Goal: Navigation & Orientation: Find specific page/section

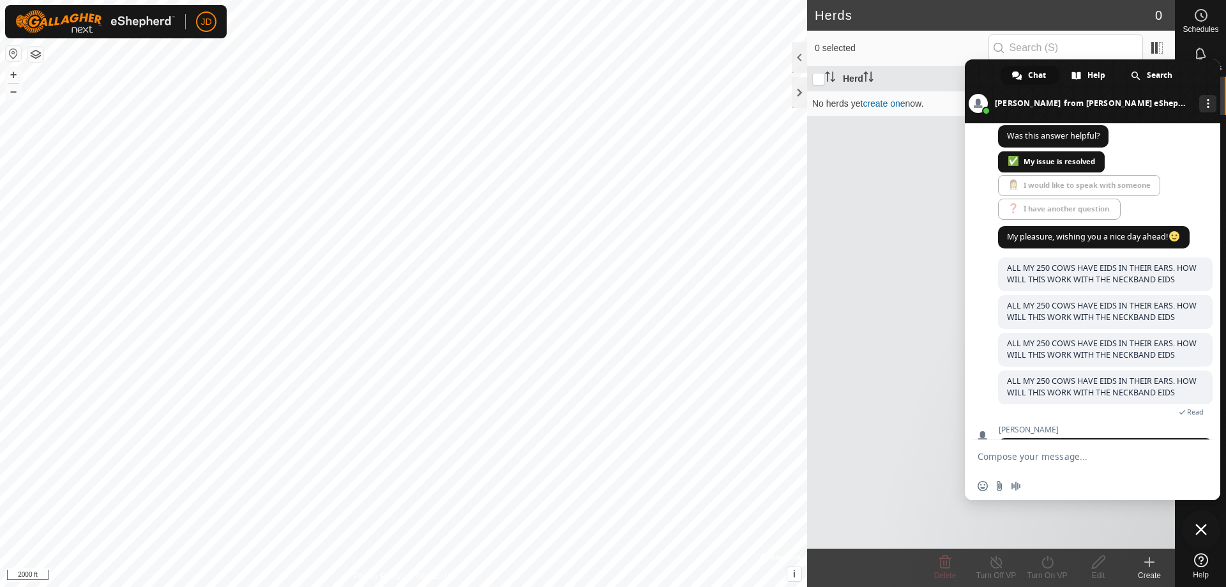
scroll to position [1540, 0]
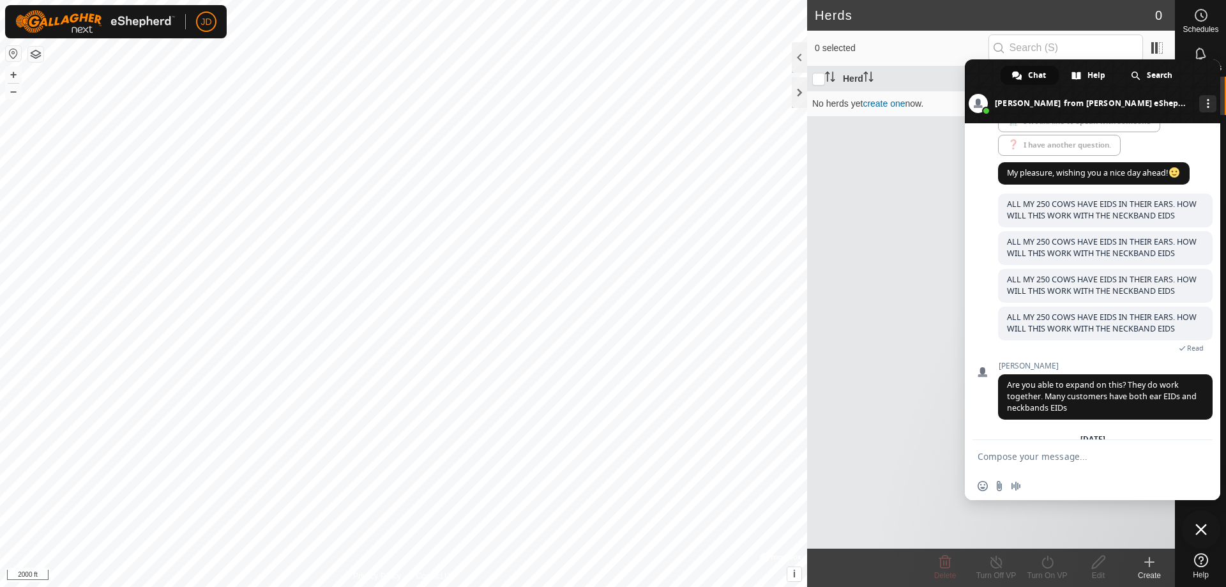
click at [1040, 69] on span "Chat" at bounding box center [1037, 75] width 18 height 19
click at [1031, 75] on span "Chat" at bounding box center [1037, 75] width 18 height 19
click at [1134, 72] on span at bounding box center [1136, 76] width 10 height 10
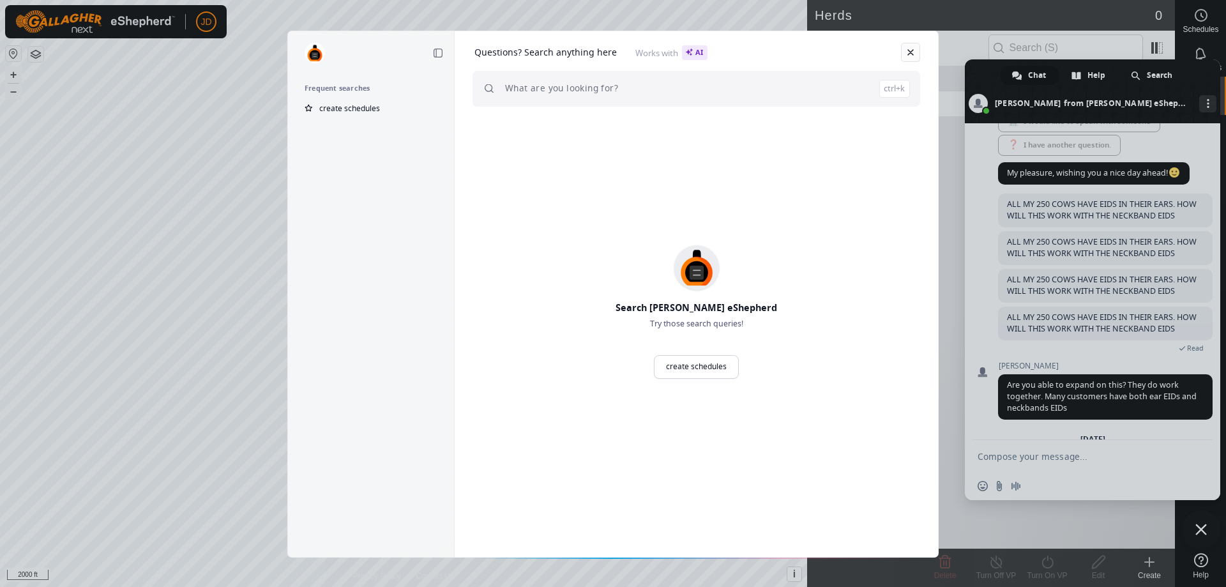
click at [913, 50] on link "Close" at bounding box center [910, 52] width 19 height 19
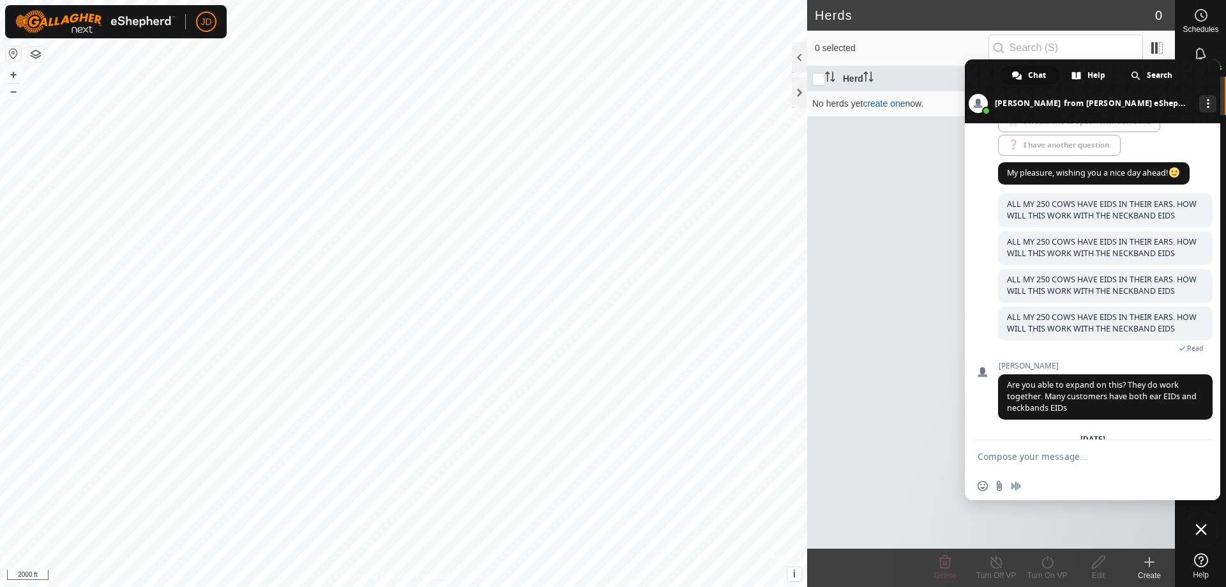
click at [884, 47] on span "0 selected" at bounding box center [902, 48] width 174 height 13
click at [1145, 77] on div "Search" at bounding box center [1152, 75] width 66 height 19
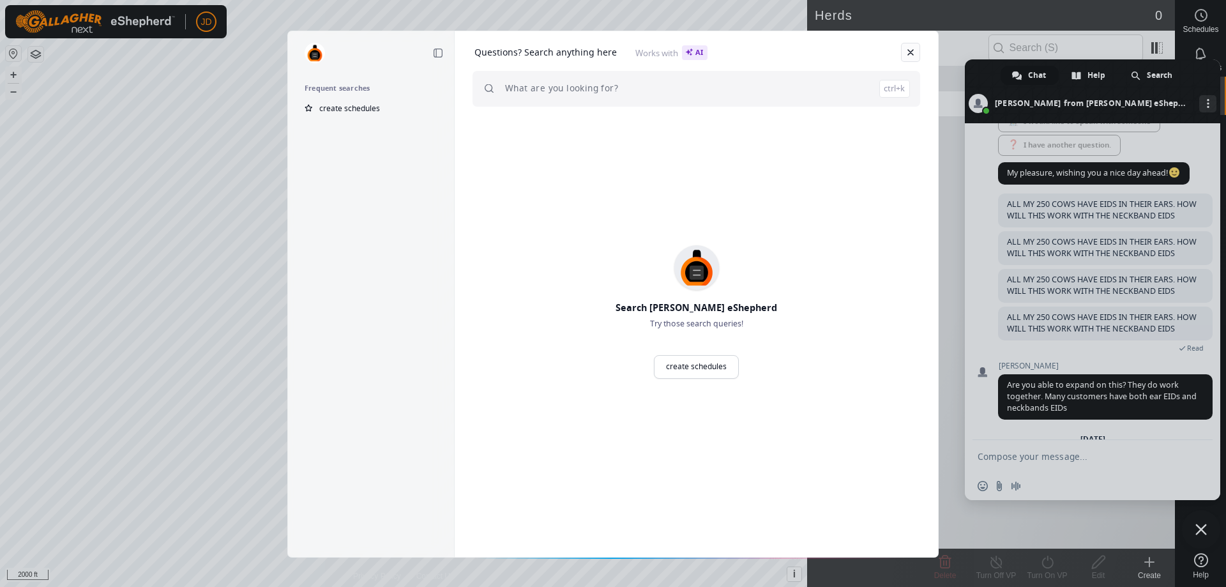
click at [910, 52] on link "Close" at bounding box center [910, 52] width 19 height 19
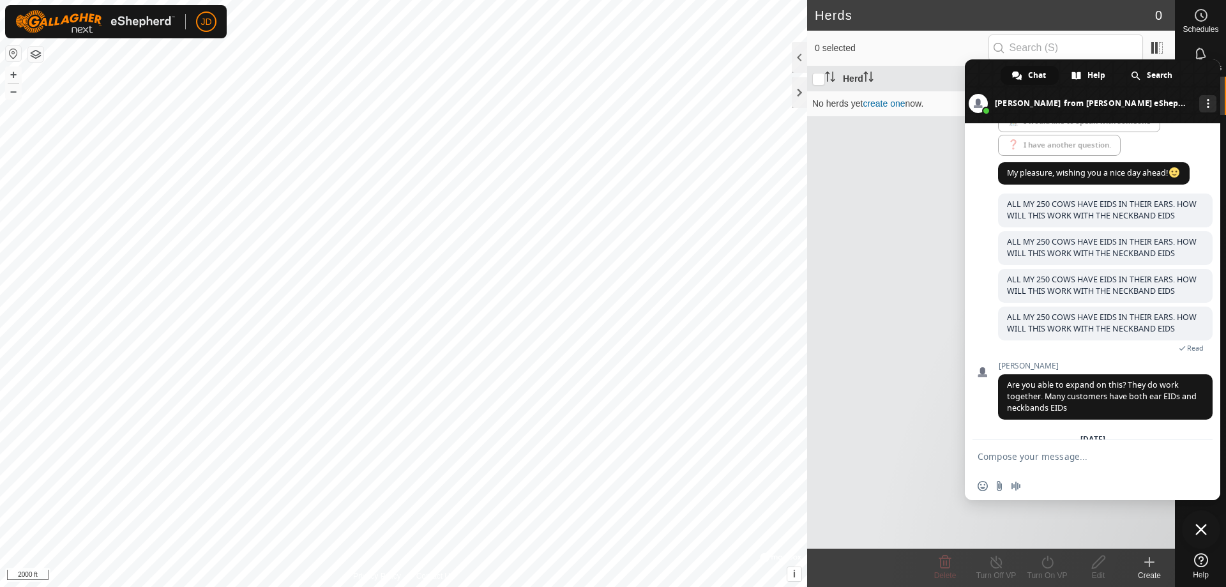
click at [1199, 525] on span "Close chat" at bounding box center [1200, 529] width 11 height 11
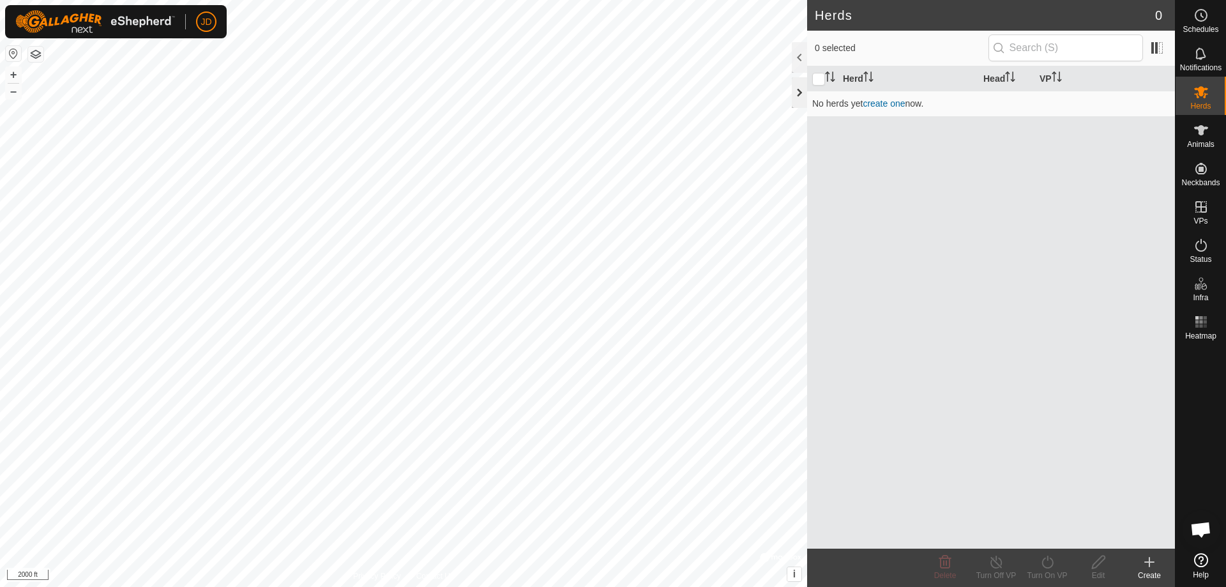
click at [801, 87] on div at bounding box center [799, 92] width 15 height 31
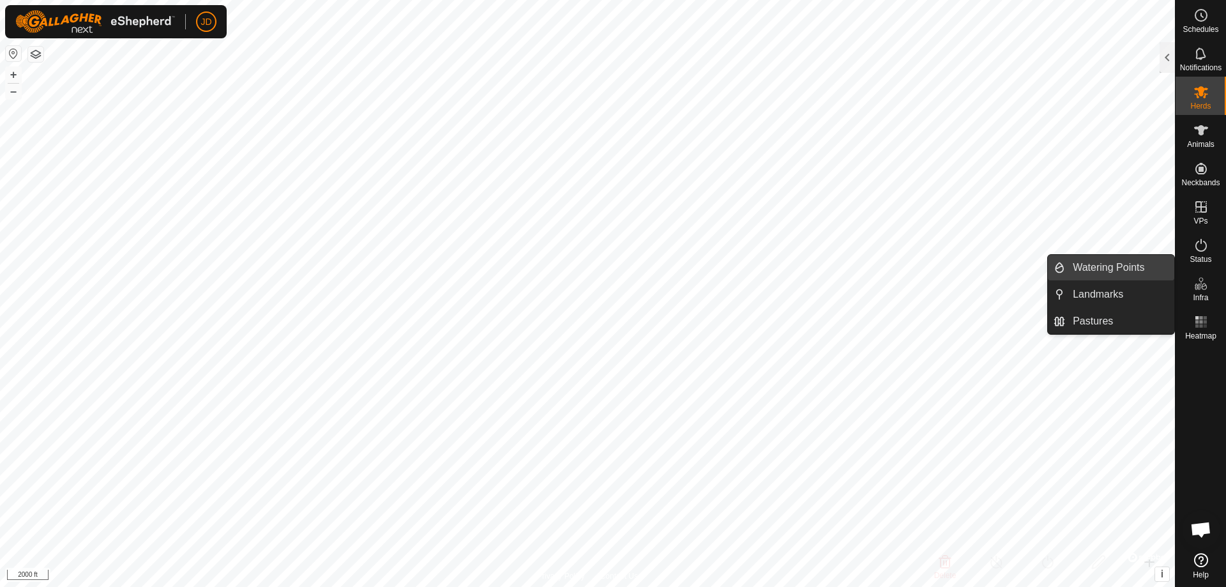
click at [1139, 265] on link "Watering Points" at bounding box center [1119, 268] width 109 height 26
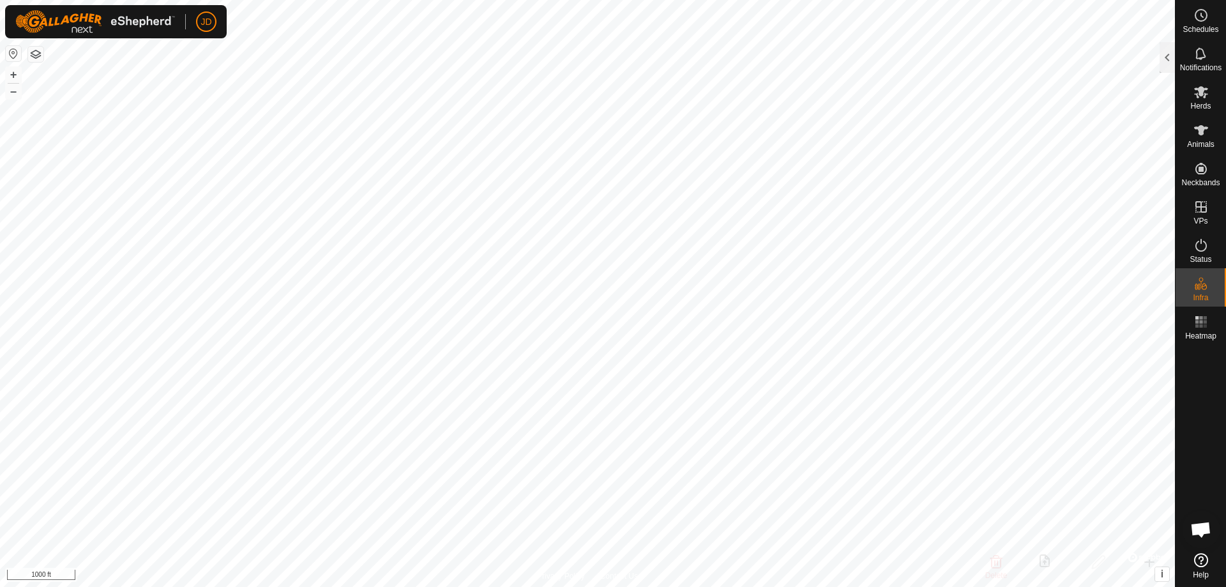
click at [29, 49] on button "button" at bounding box center [35, 54] width 15 height 15
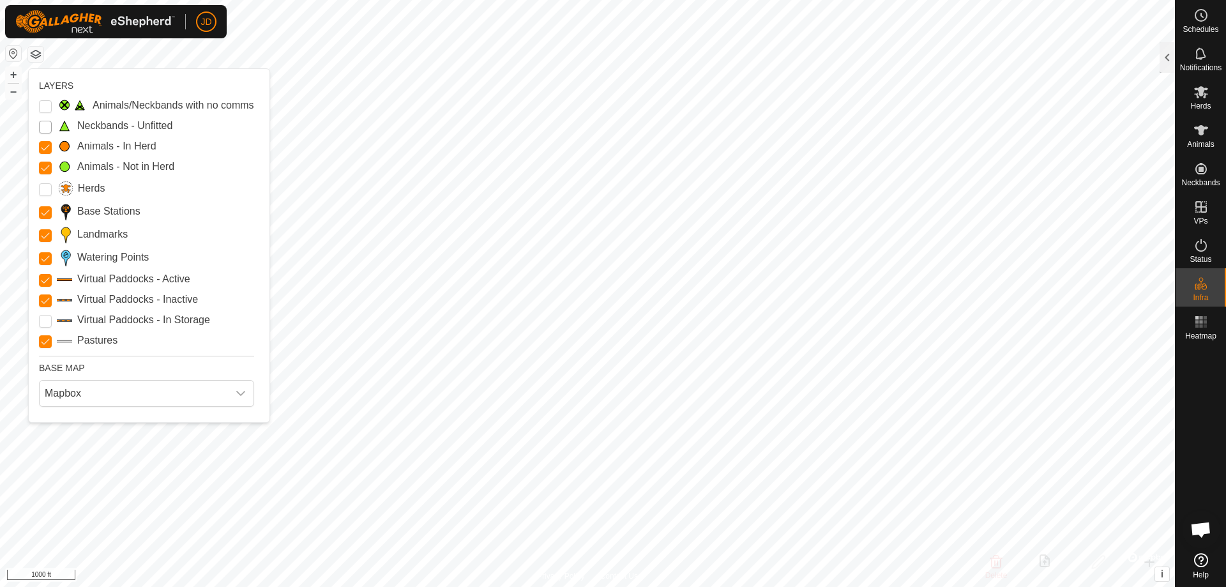
click at [45, 126] on Unfitted "Neckbands - Unfitted" at bounding box center [45, 127] width 13 height 13
click at [49, 144] on Mob "Animals - In Herd" at bounding box center [45, 147] width 13 height 13
click at [45, 163] on Mob "Animals - Not in Herd" at bounding box center [45, 168] width 13 height 13
click at [47, 210] on Stations "Base Stations" at bounding box center [45, 212] width 13 height 13
click at [49, 237] on input "Landmarks" at bounding box center [45, 235] width 13 height 13
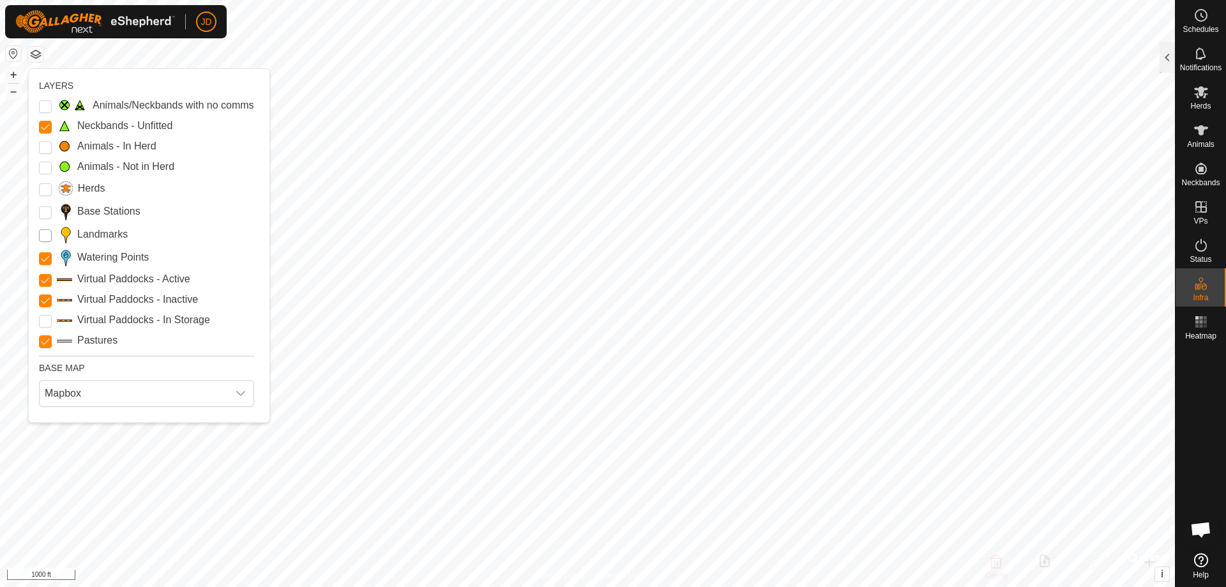
click at [47, 231] on input "Landmarks" at bounding box center [45, 235] width 13 height 13
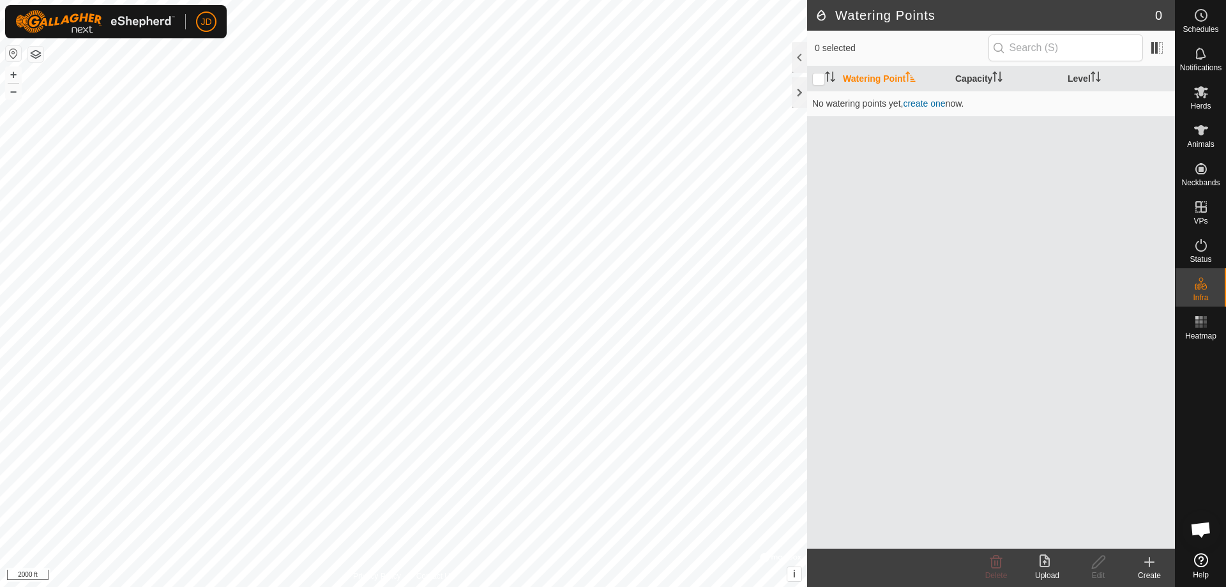
scroll to position [1540, 0]
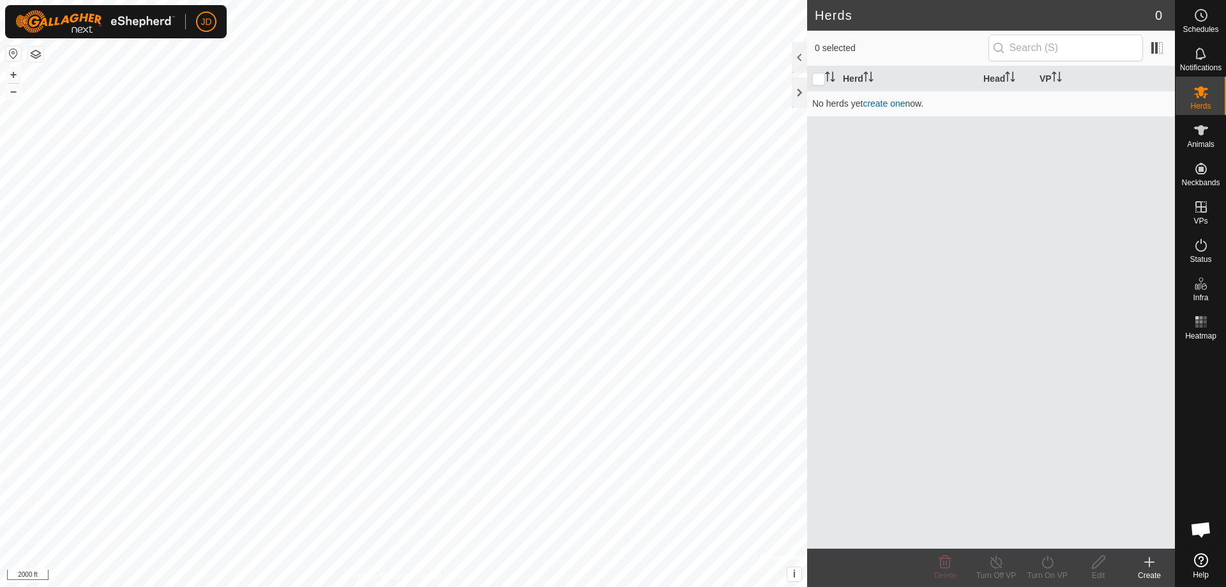
scroll to position [1540, 0]
click at [796, 91] on div at bounding box center [799, 92] width 15 height 31
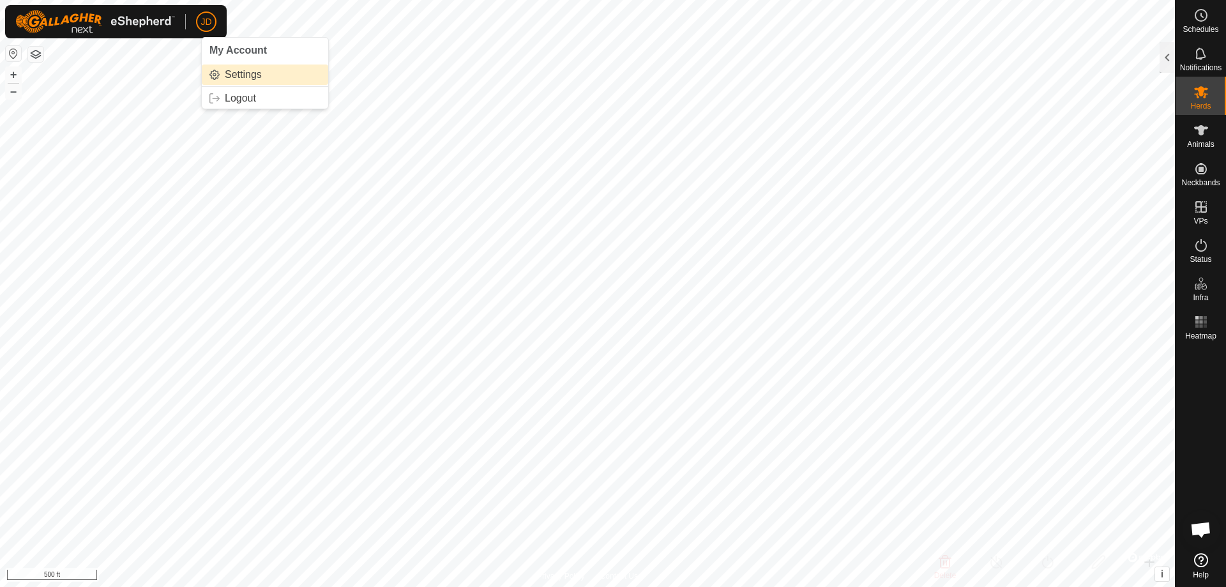
click at [245, 68] on link "Settings" at bounding box center [265, 74] width 126 height 20
click at [236, 96] on link "Logout" at bounding box center [265, 98] width 126 height 20
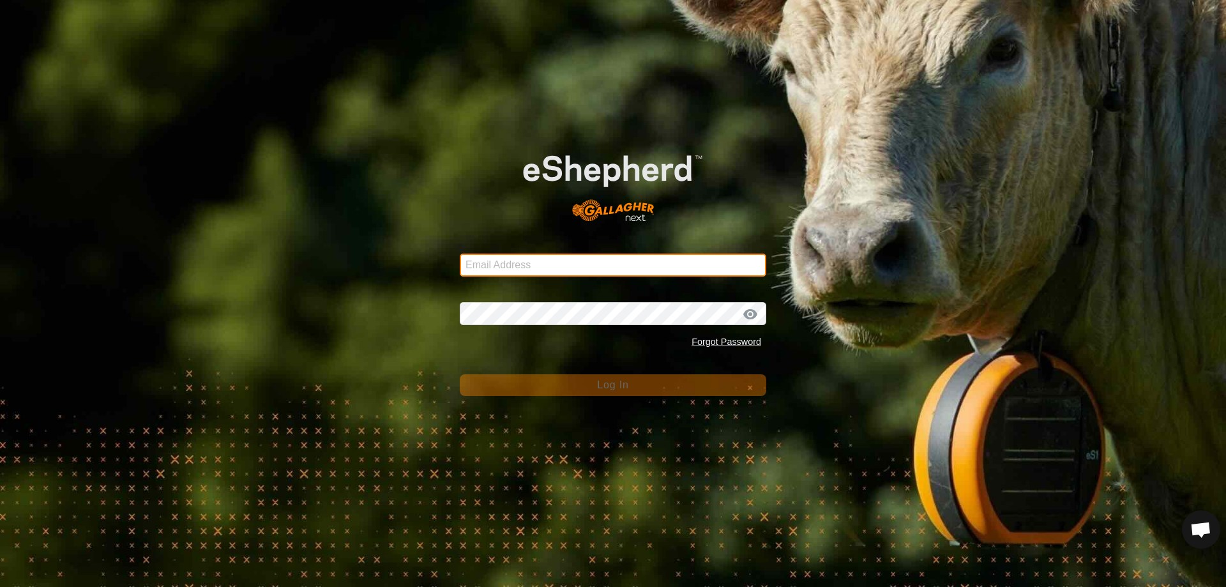
type input "joe@jdaviscattle.com"
